Goal: Task Accomplishment & Management: Manage account settings

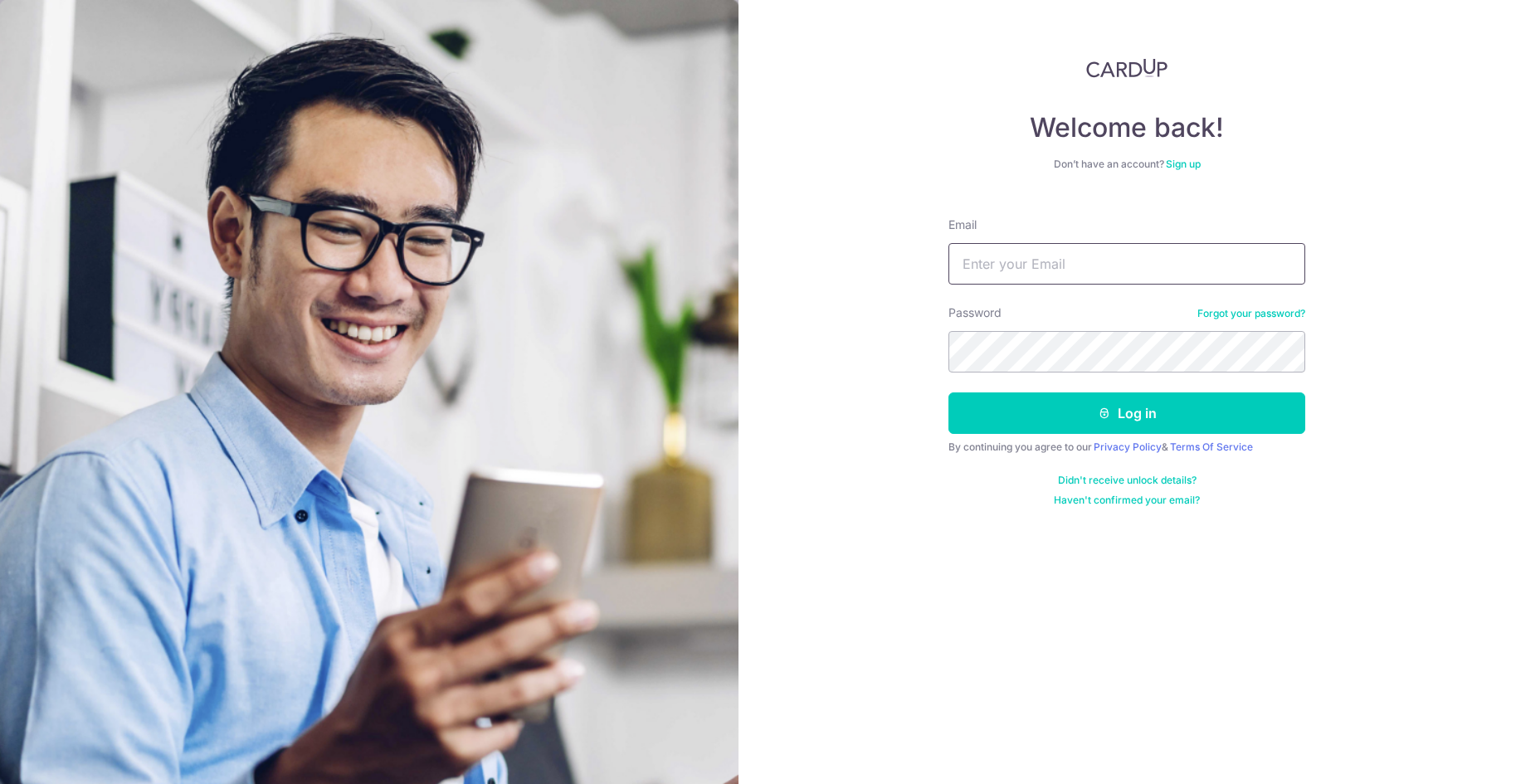
click at [980, 257] on input "Email" at bounding box center [1126, 264] width 357 height 42
type input "[EMAIL_ADDRESS][DOMAIN_NAME]"
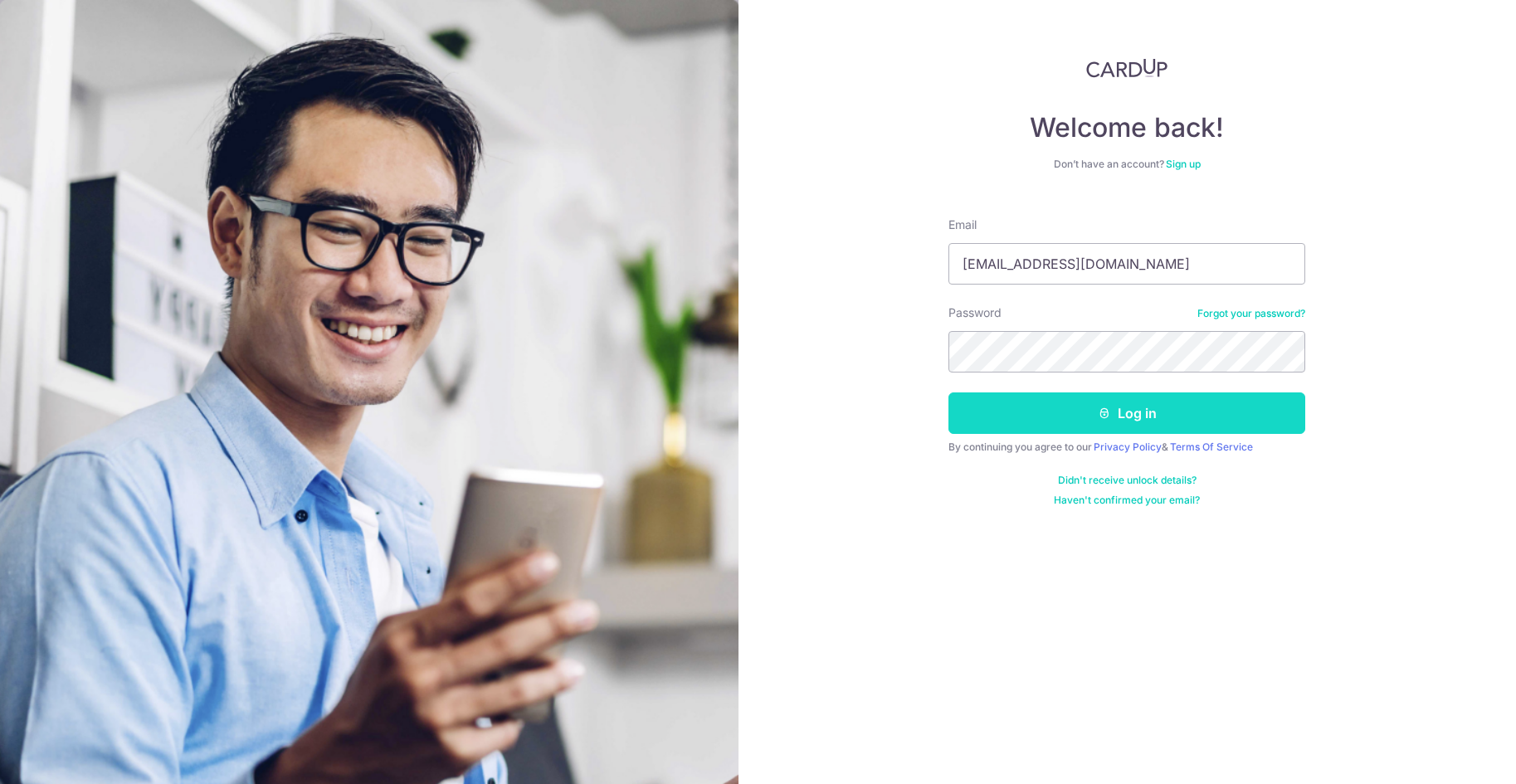
click at [1010, 399] on button "Log in" at bounding box center [1126, 413] width 357 height 42
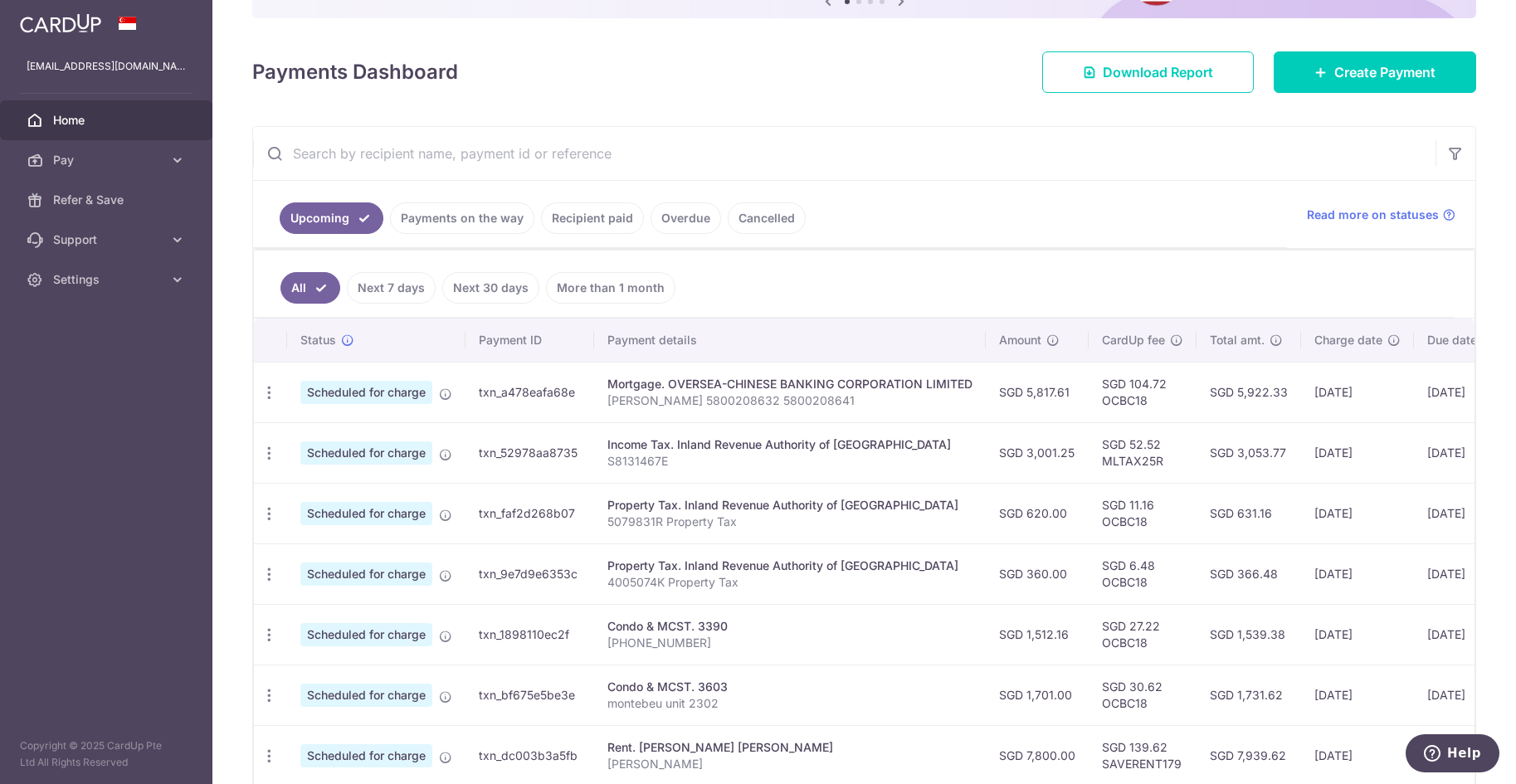
scroll to position [195, 0]
click at [765, 211] on link "Cancelled" at bounding box center [767, 217] width 78 height 32
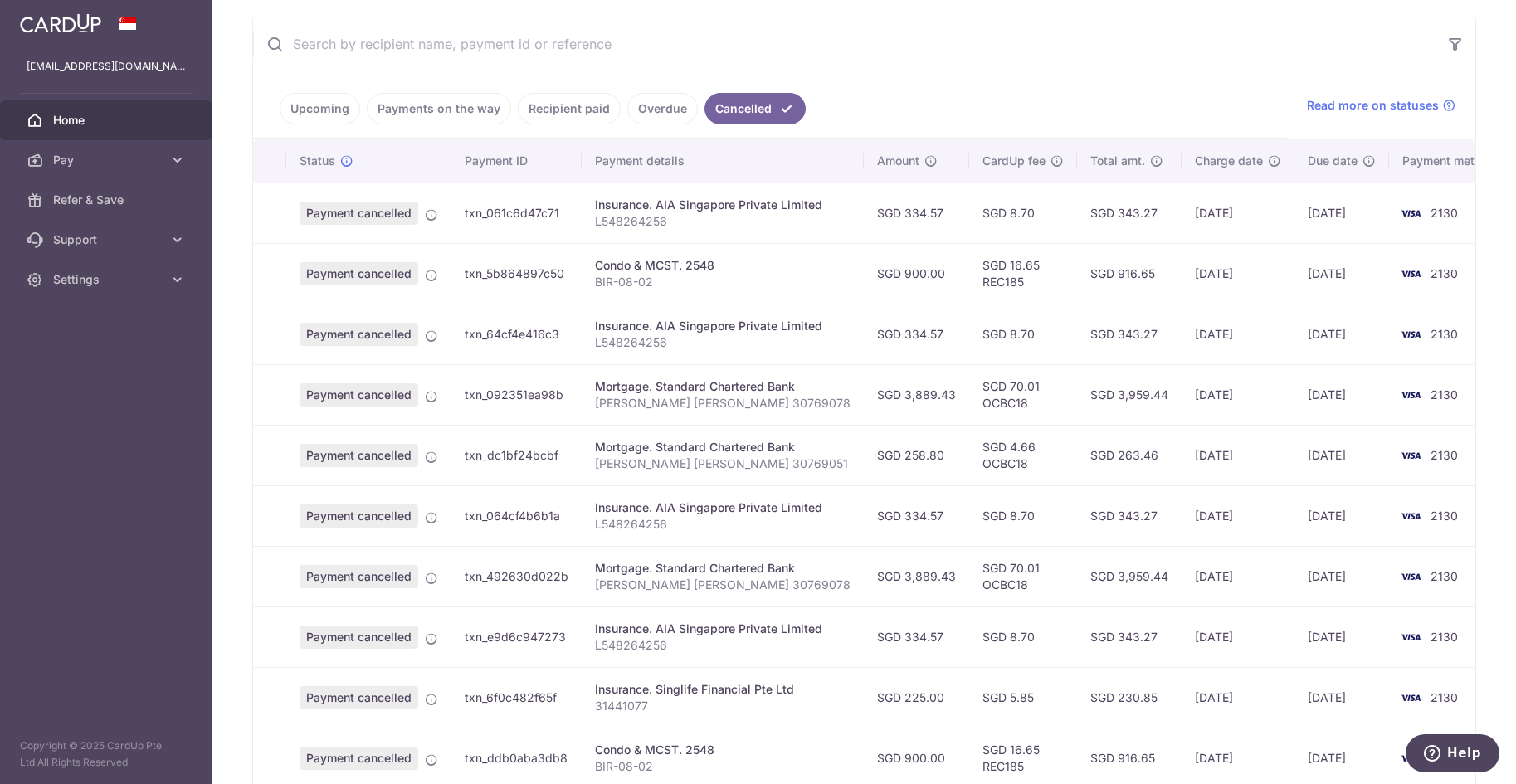
scroll to position [305, 0]
click at [1232, 154] on div "Charge date" at bounding box center [1238, 160] width 87 height 17
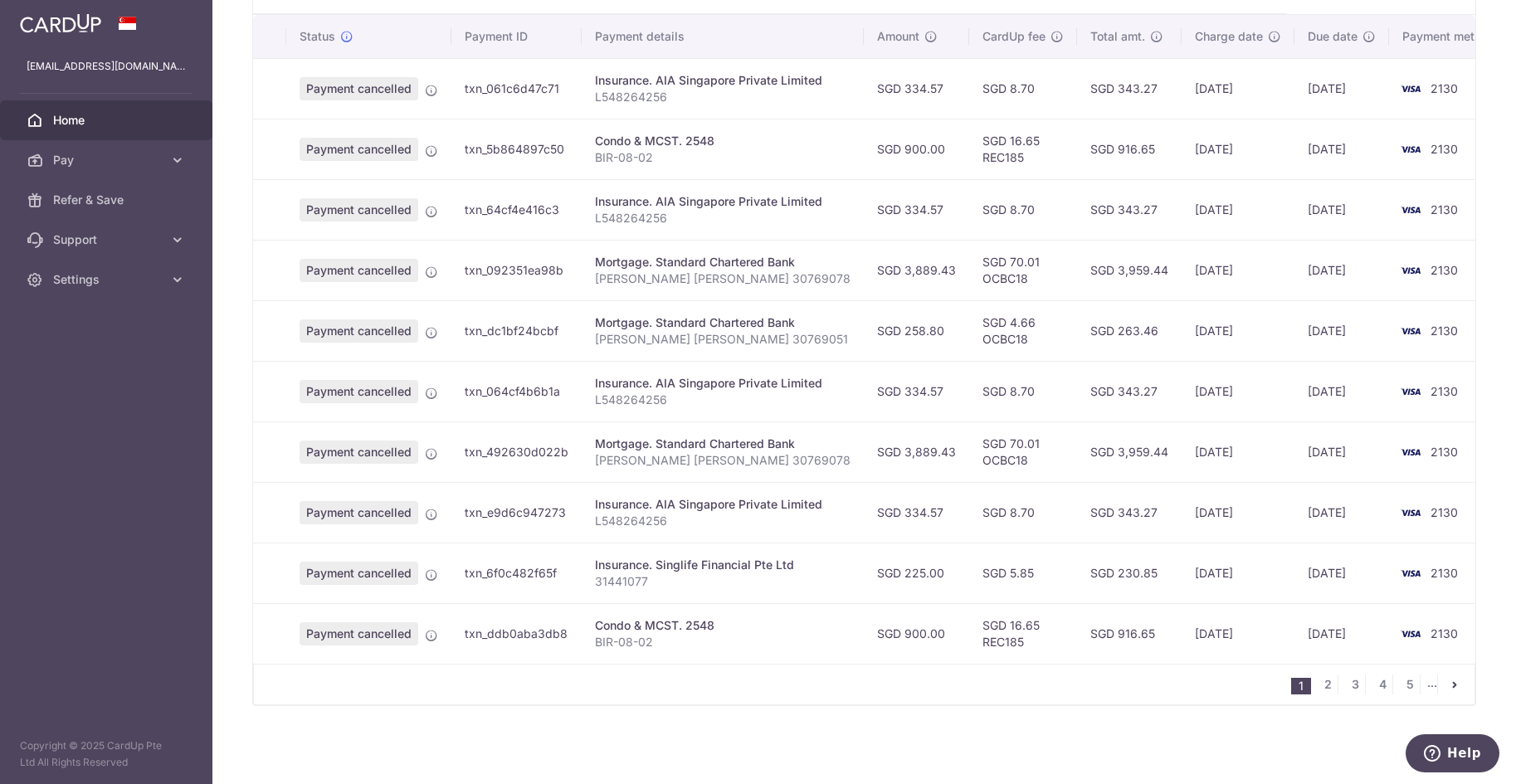
scroll to position [427, 0]
click at [1448, 685] on icon "pager" at bounding box center [1454, 685] width 13 height 13
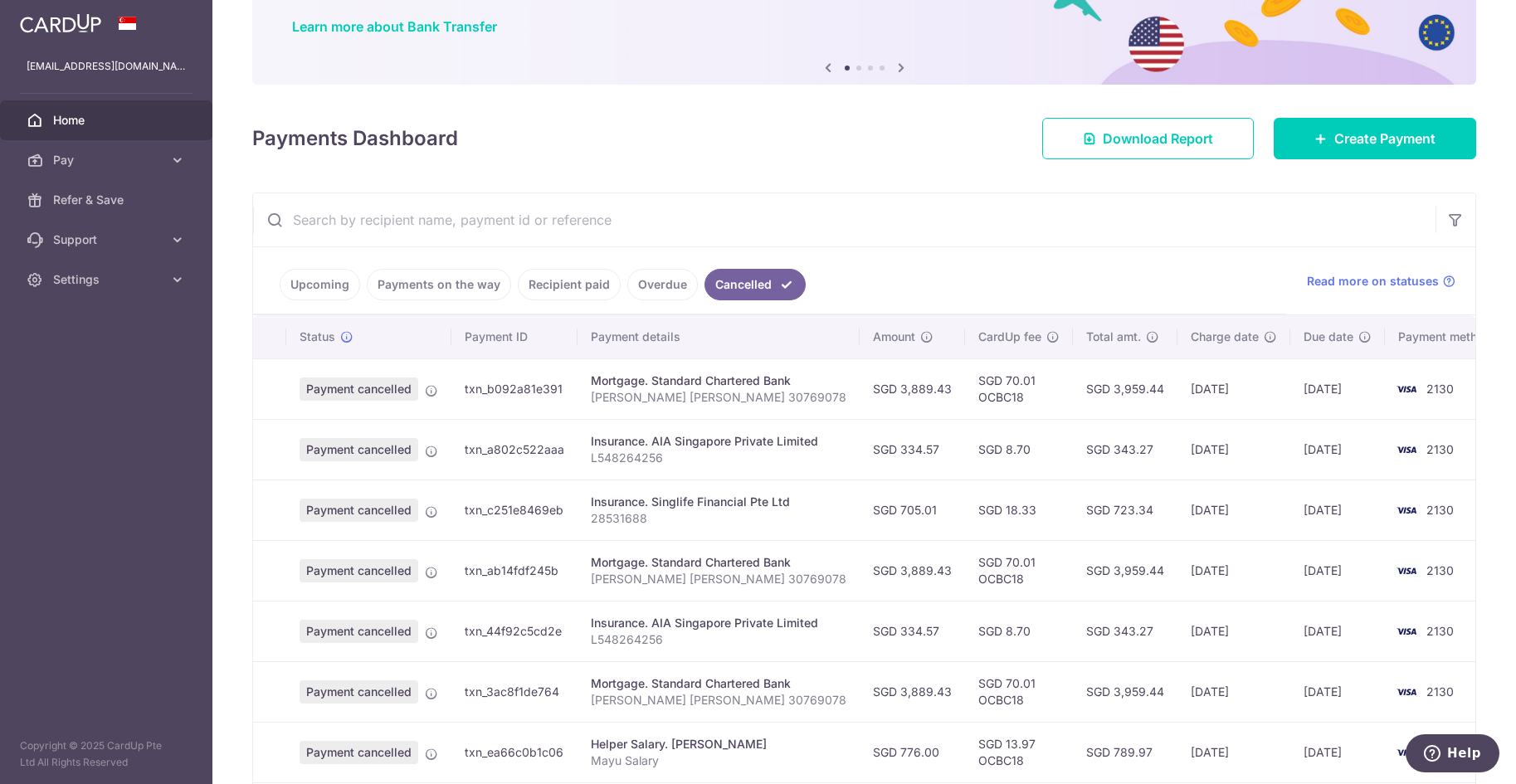
scroll to position [123, 0]
